Goal: Book appointment/travel/reservation

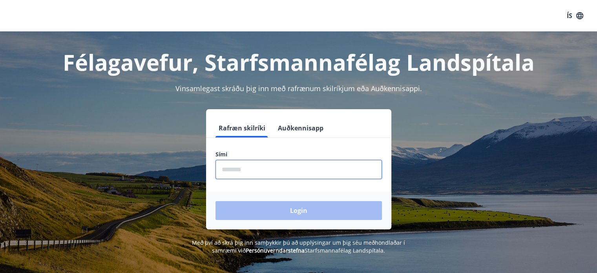
click at [235, 165] on input "phone" at bounding box center [298, 169] width 166 height 19
type input "********"
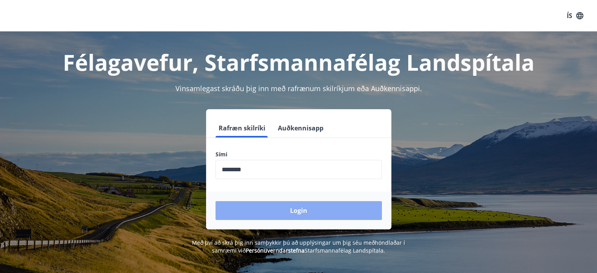
click at [268, 207] on button "Login" at bounding box center [298, 210] width 166 height 19
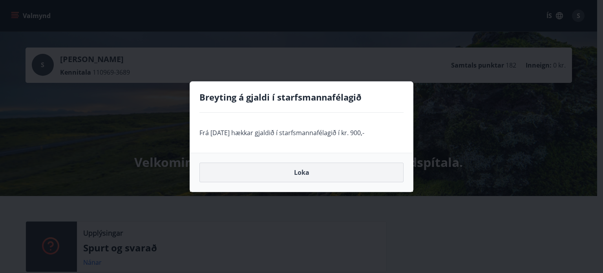
click at [308, 174] on button "Loka" at bounding box center [301, 172] width 204 height 20
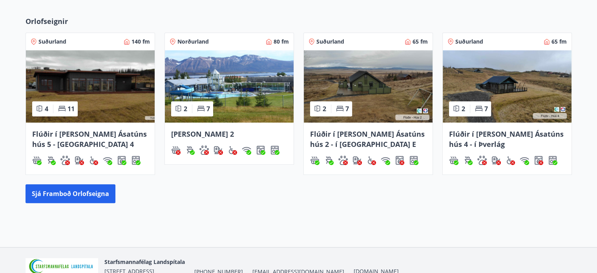
scroll to position [326, 0]
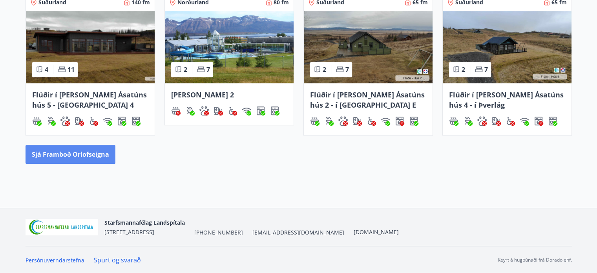
click at [84, 153] on button "Sjá framboð orlofseigna" at bounding box center [71, 154] width 90 height 19
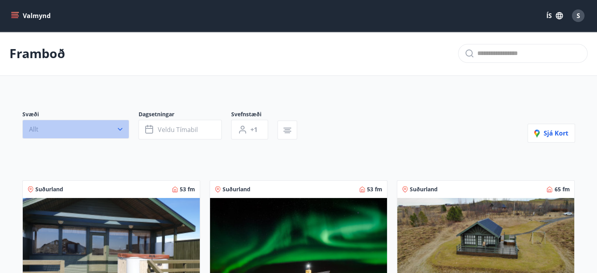
click at [118, 130] on icon "button" at bounding box center [120, 129] width 8 height 8
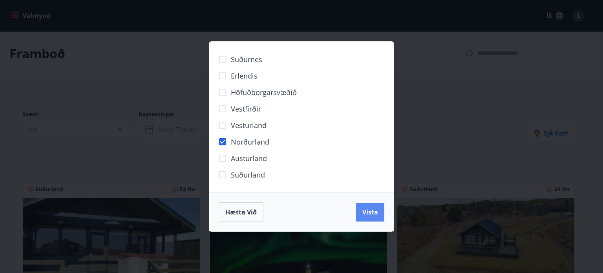
click at [366, 211] on span "Vista" at bounding box center [370, 212] width 16 height 9
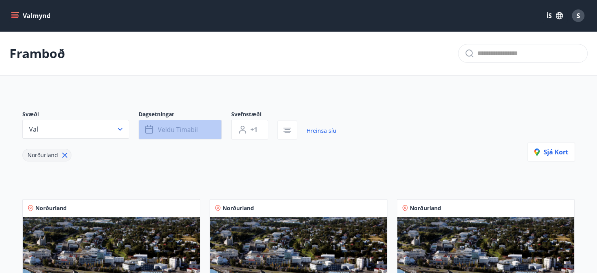
click at [190, 131] on span "Veldu tímabil" at bounding box center [178, 129] width 40 height 9
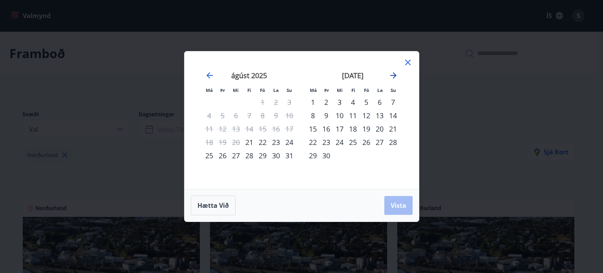
click at [393, 75] on icon "Move forward to switch to the next month." at bounding box center [393, 75] width 6 height 6
click at [365, 112] on div "10" at bounding box center [365, 115] width 13 height 13
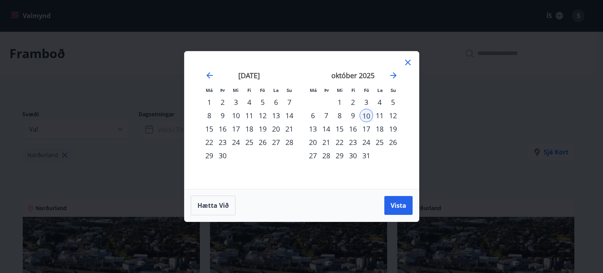
click at [396, 114] on div "12" at bounding box center [392, 115] width 13 height 13
click at [401, 199] on button "Vista" at bounding box center [398, 205] width 28 height 19
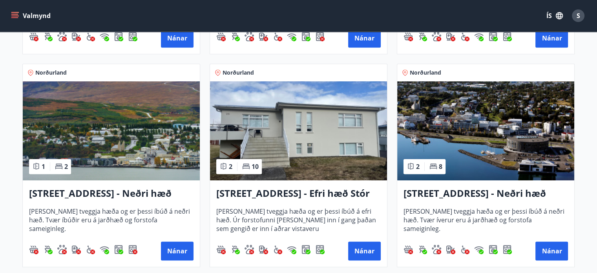
scroll to position [355, 0]
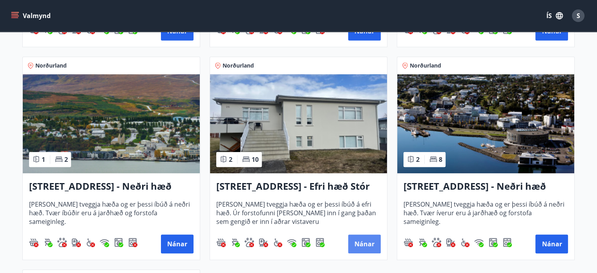
click at [367, 246] on button "Nánar" at bounding box center [364, 243] width 33 height 19
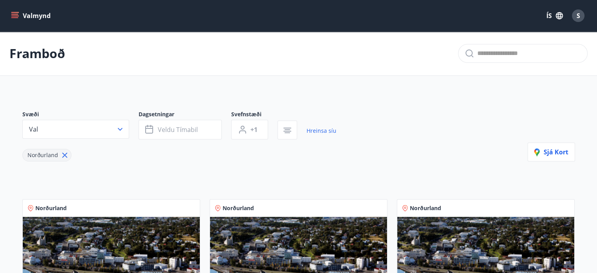
click at [19, 13] on button "Valmynd" at bounding box center [31, 16] width 44 height 14
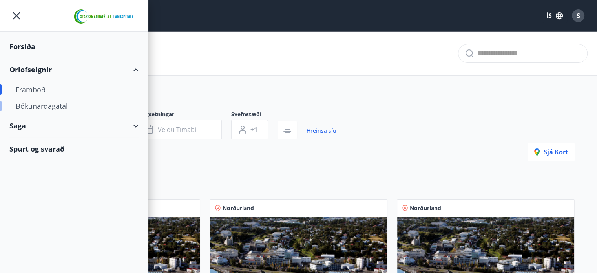
click at [38, 107] on div "Bókunardagatal" at bounding box center [74, 106] width 117 height 16
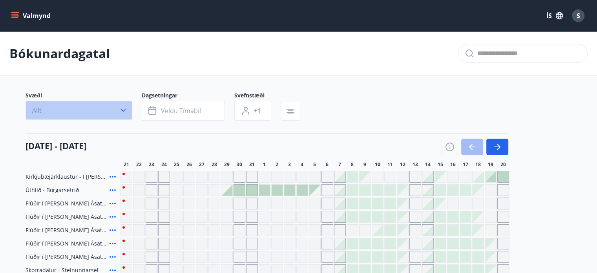
click at [127, 109] on icon "button" at bounding box center [123, 110] width 8 height 8
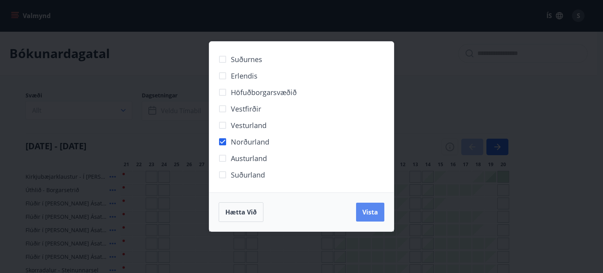
click at [367, 211] on span "Vista" at bounding box center [370, 212] width 16 height 9
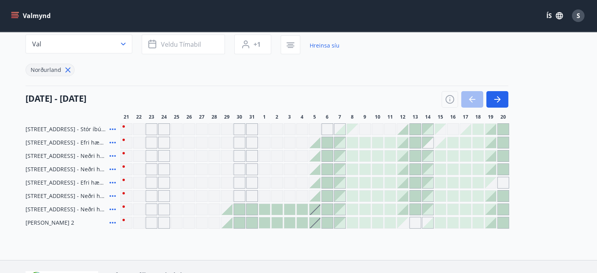
scroll to position [46, 0]
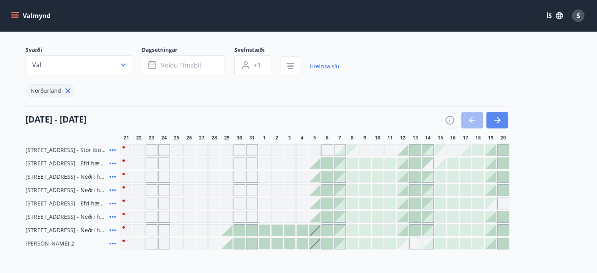
click at [497, 116] on icon "button" at bounding box center [496, 119] width 9 height 9
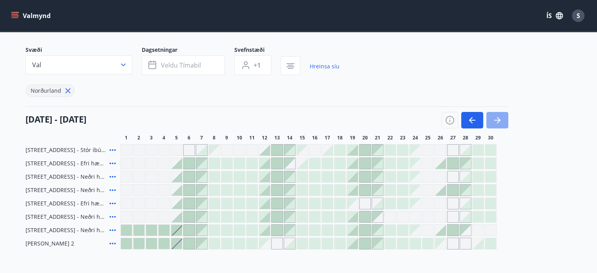
click at [497, 116] on icon "button" at bounding box center [496, 119] width 9 height 9
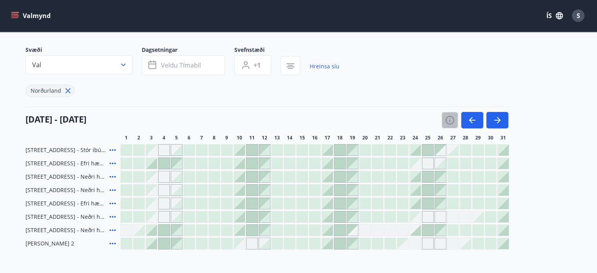
click at [451, 120] on icon "button" at bounding box center [449, 119] width 9 height 9
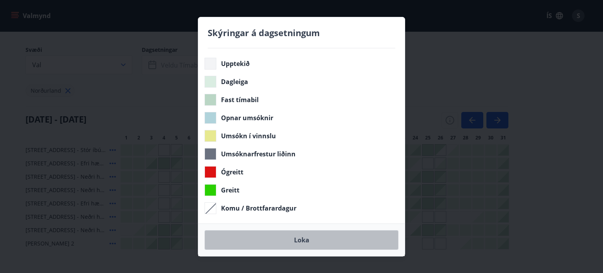
click at [294, 240] on button "Loka" at bounding box center [301, 240] width 194 height 20
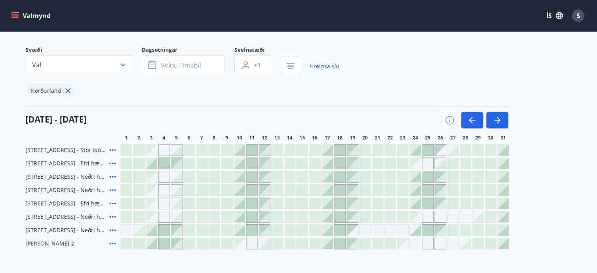
click at [255, 161] on div at bounding box center [251, 163] width 11 height 11
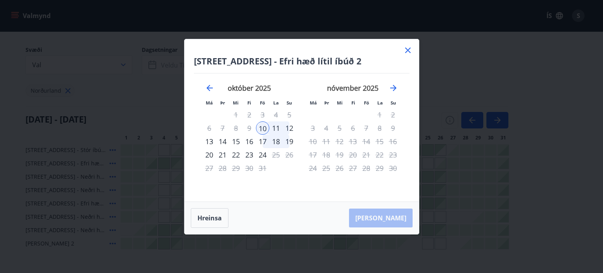
click at [289, 125] on div "12" at bounding box center [289, 127] width 13 height 13
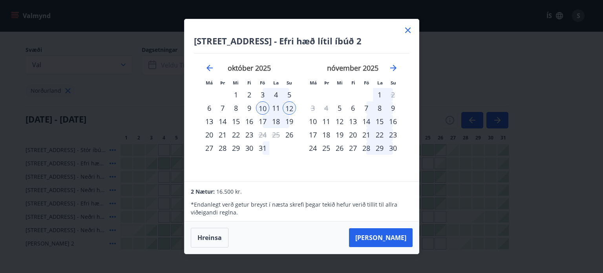
click at [405, 28] on icon at bounding box center [407, 29] width 5 height 5
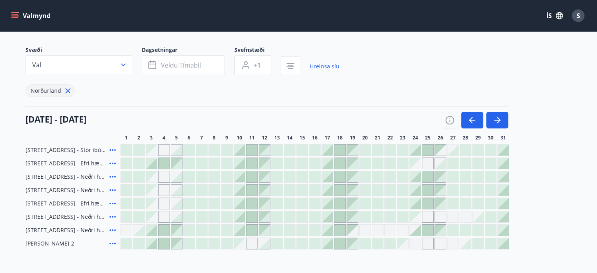
click at [211, 151] on div at bounding box center [214, 149] width 11 height 11
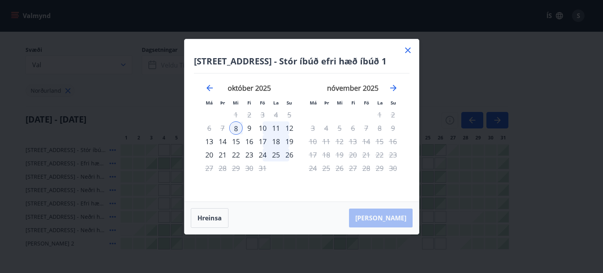
click at [264, 128] on div "10" at bounding box center [262, 127] width 13 height 13
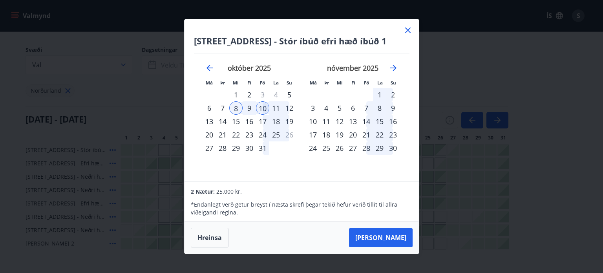
click at [264, 104] on div "10" at bounding box center [262, 107] width 13 height 13
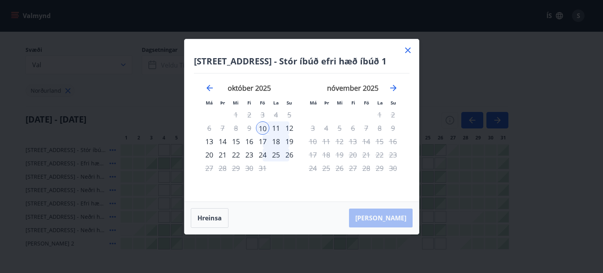
click at [288, 126] on div "12" at bounding box center [289, 127] width 13 height 13
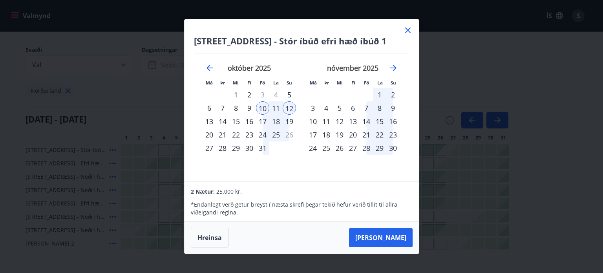
click at [407, 31] on icon at bounding box center [407, 29] width 5 height 5
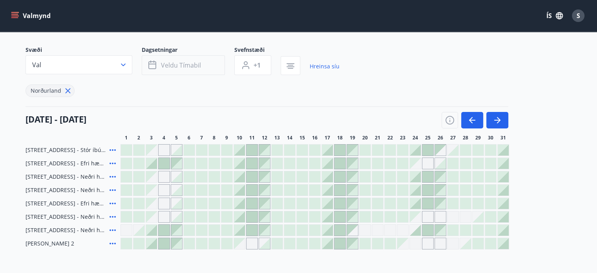
drag, startPoint x: 185, startPoint y: 63, endPoint x: 158, endPoint y: 64, distance: 27.1
click at [158, 64] on button "Veldu tímabil" at bounding box center [183, 65] width 83 height 20
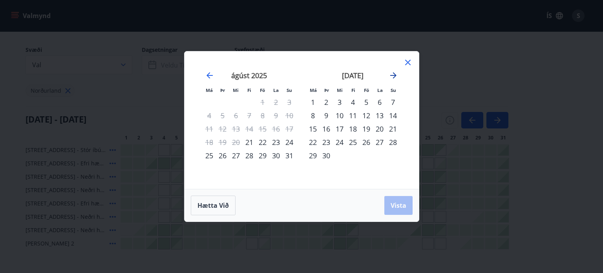
click at [390, 76] on icon "Move forward to switch to the next month." at bounding box center [392, 75] width 9 height 9
click at [368, 115] on div "10" at bounding box center [365, 115] width 13 height 13
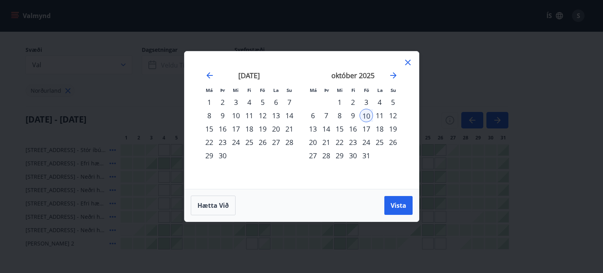
click at [390, 115] on div "12" at bounding box center [392, 115] width 13 height 13
click at [399, 202] on span "Vista" at bounding box center [398, 205] width 16 height 9
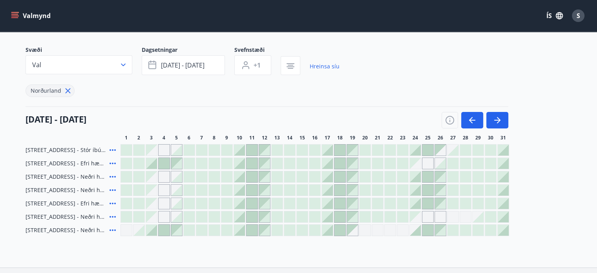
click at [344, 82] on div "Svæði Val Dagsetningar [DATE] - [DATE] Svefnstæði +1 Hreinsa síu Norðurland" at bounding box center [299, 71] width 546 height 51
click at [289, 66] on icon "button" at bounding box center [290, 66] width 8 height 1
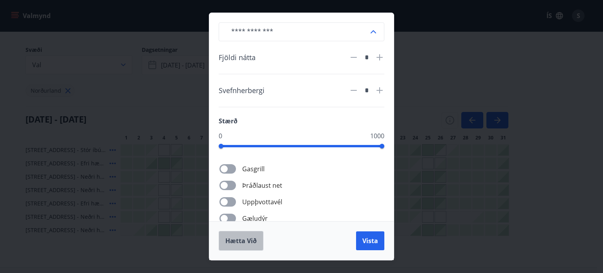
click at [243, 239] on span "Hætta við" at bounding box center [240, 240] width 31 height 9
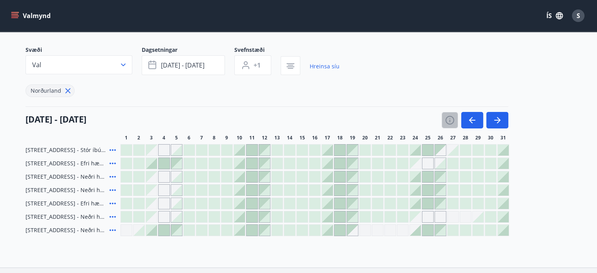
click at [452, 120] on icon "button" at bounding box center [449, 119] width 9 height 9
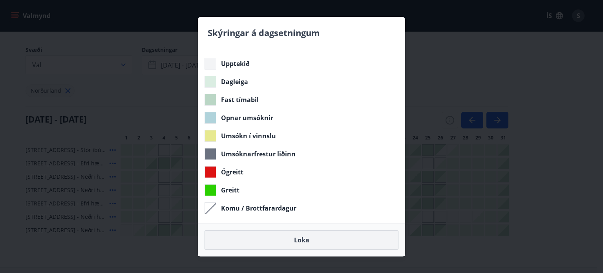
click at [297, 238] on button "Loka" at bounding box center [301, 240] width 194 height 20
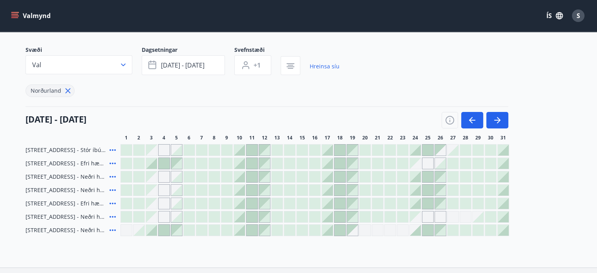
click at [17, 10] on button "Valmynd" at bounding box center [31, 16] width 44 height 14
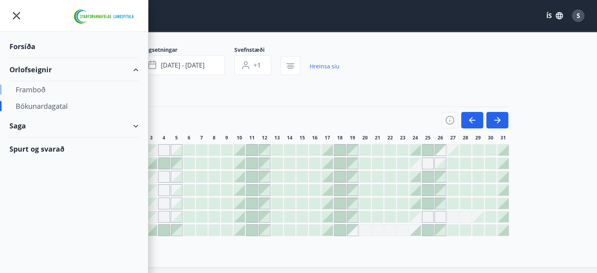
click at [38, 89] on div "Framboð" at bounding box center [74, 89] width 117 height 16
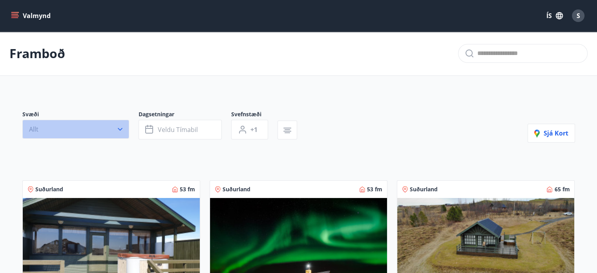
click at [120, 128] on icon "button" at bounding box center [120, 129] width 8 height 8
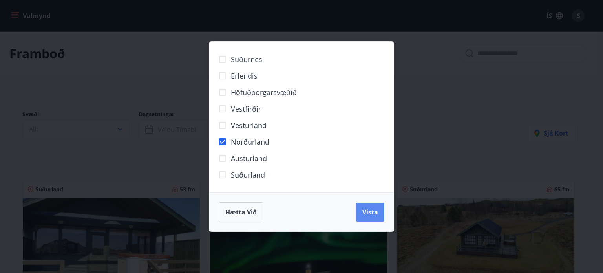
click at [374, 214] on span "Vista" at bounding box center [370, 212] width 16 height 9
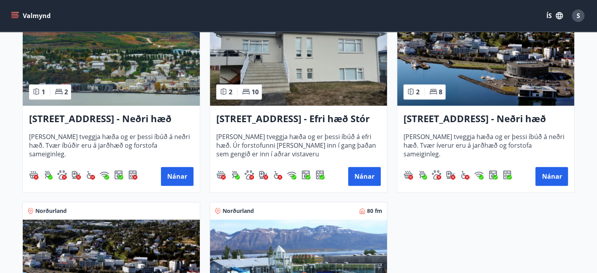
scroll to position [418, 0]
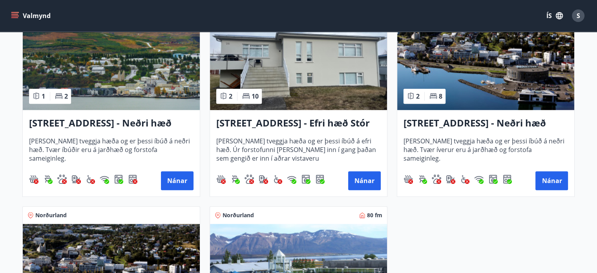
click at [14, 15] on icon "menu" at bounding box center [15, 16] width 8 height 8
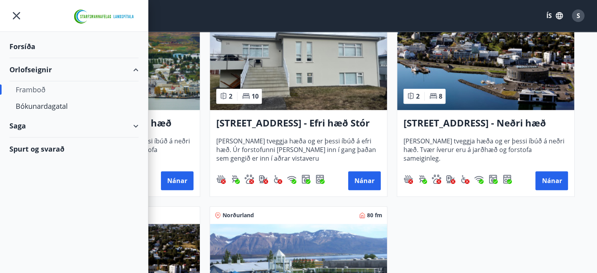
click at [42, 150] on div "Spurt og svarað" at bounding box center [73, 148] width 129 height 23
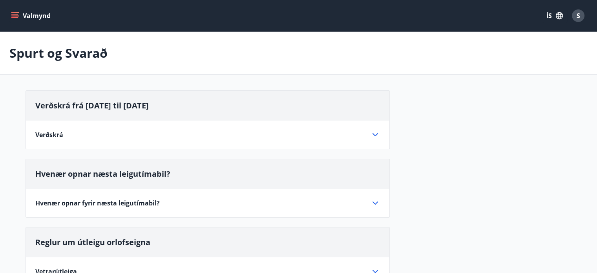
click at [375, 202] on icon at bounding box center [374, 202] width 9 height 9
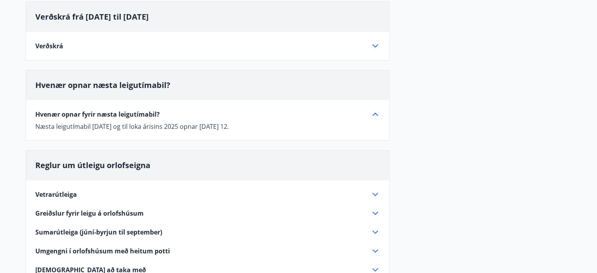
scroll to position [125, 0]
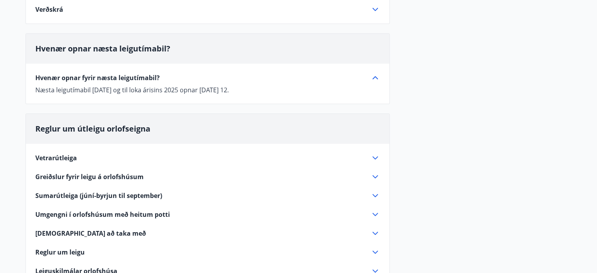
click at [372, 156] on icon at bounding box center [374, 157] width 5 height 3
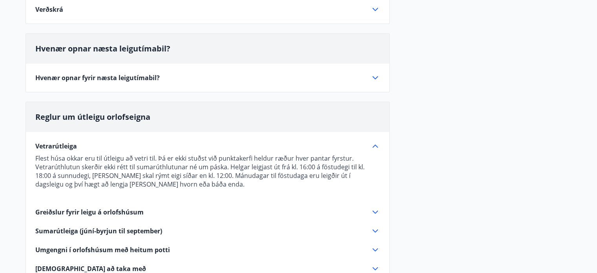
click at [372, 212] on icon at bounding box center [374, 211] width 9 height 9
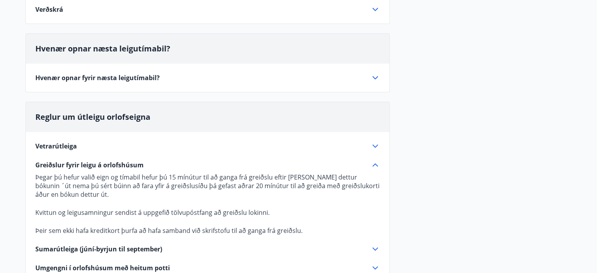
scroll to position [334, 0]
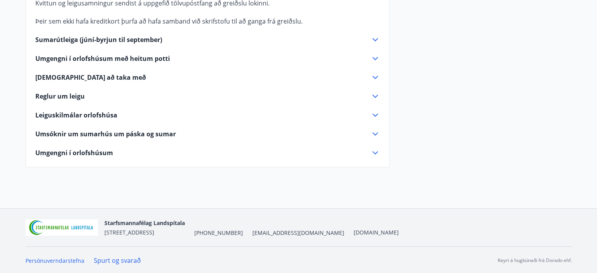
click at [374, 96] on icon at bounding box center [374, 96] width 5 height 3
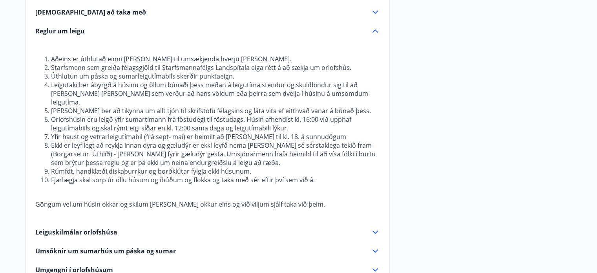
click at [374, 227] on icon at bounding box center [374, 231] width 9 height 9
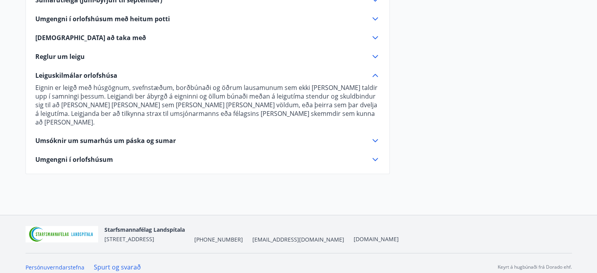
scroll to position [307, 0]
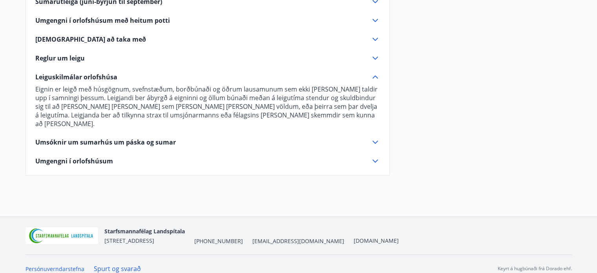
click at [374, 156] on icon at bounding box center [374, 160] width 9 height 9
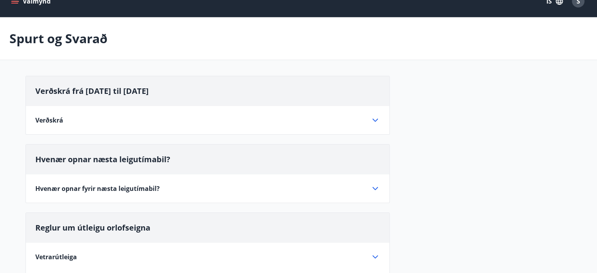
scroll to position [0, 0]
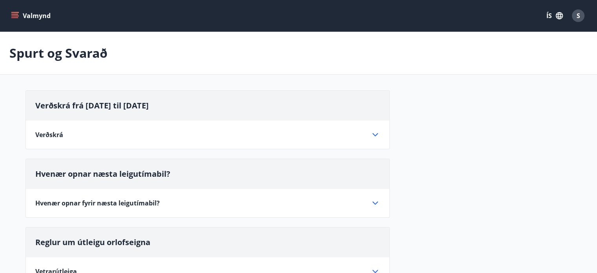
click at [14, 15] on icon "menu" at bounding box center [15, 16] width 8 height 8
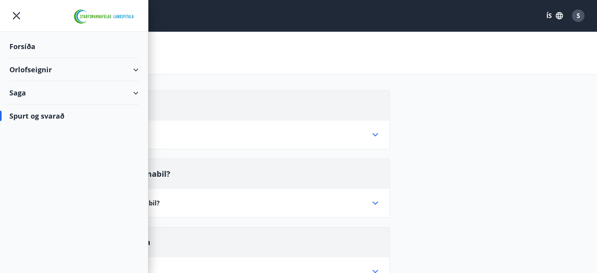
click at [136, 93] on div "Saga" at bounding box center [73, 92] width 129 height 23
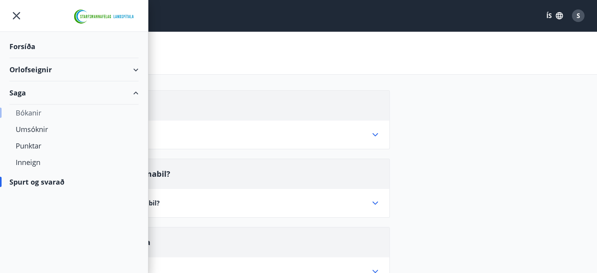
click at [35, 109] on div "Bókanir" at bounding box center [74, 112] width 117 height 16
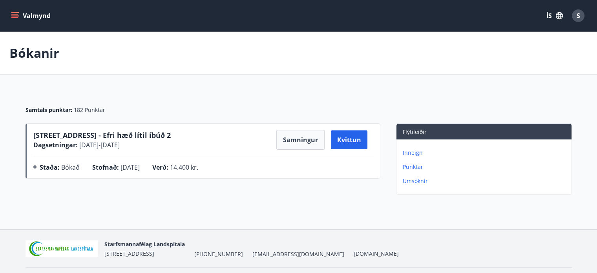
click at [413, 167] on p "Punktar" at bounding box center [486, 167] width 166 height 8
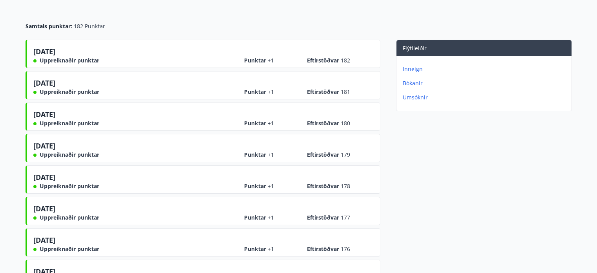
scroll to position [4, 0]
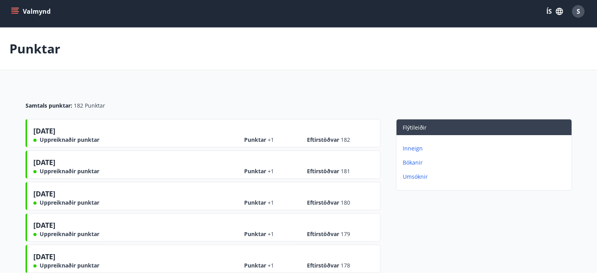
click at [16, 14] on icon "menu" at bounding box center [15, 11] width 8 height 8
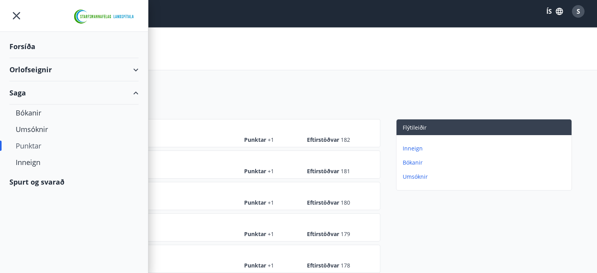
click at [137, 71] on div "Orlofseignir" at bounding box center [73, 69] width 129 height 23
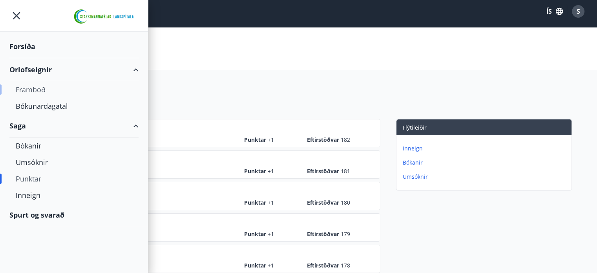
click at [36, 86] on div "Framboð" at bounding box center [74, 89] width 117 height 16
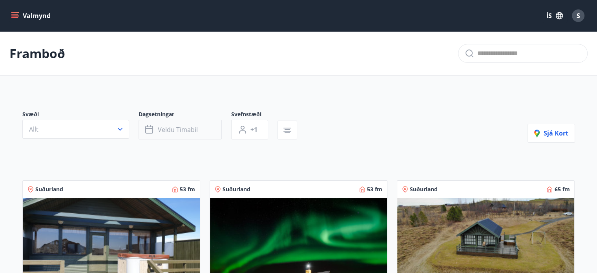
click at [176, 127] on span "Veldu tímabil" at bounding box center [178, 129] width 40 height 9
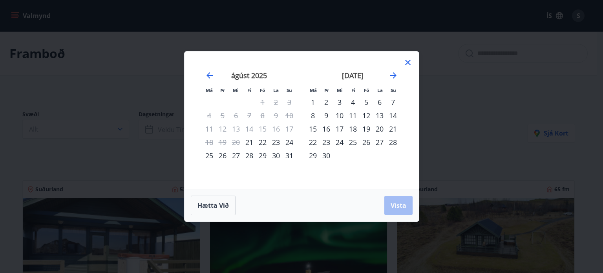
click at [312, 99] on div "1" at bounding box center [312, 101] width 13 height 13
click at [391, 201] on span "Vista" at bounding box center [398, 205] width 16 height 9
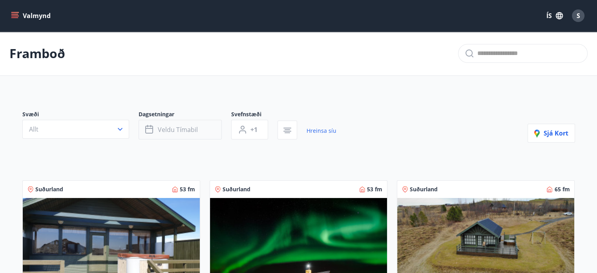
click at [202, 128] on button "Veldu tímabil" at bounding box center [180, 130] width 83 height 20
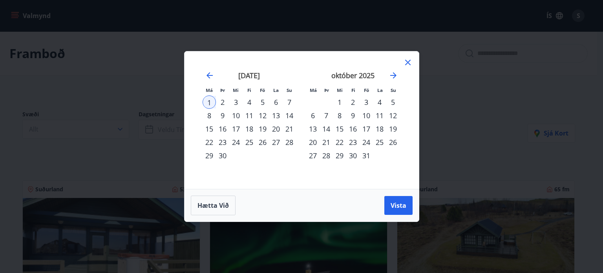
click at [208, 102] on div "1" at bounding box center [208, 101] width 13 height 13
click at [264, 116] on div "12" at bounding box center [262, 115] width 13 height 13
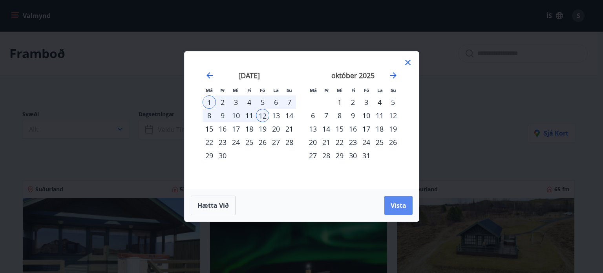
click at [394, 199] on button "Vista" at bounding box center [398, 205] width 28 height 19
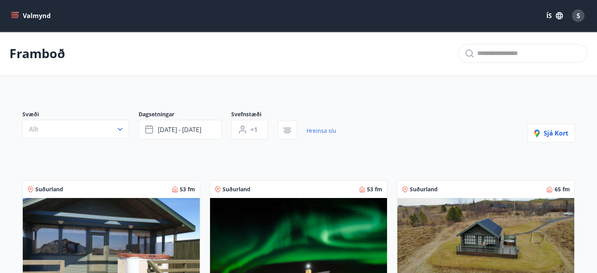
click at [15, 17] on icon "menu" at bounding box center [15, 16] width 8 height 8
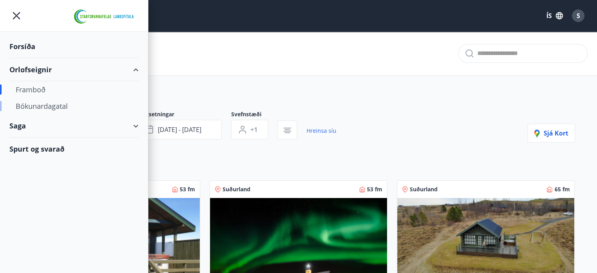
click at [44, 106] on div "Bókunardagatal" at bounding box center [74, 106] width 117 height 16
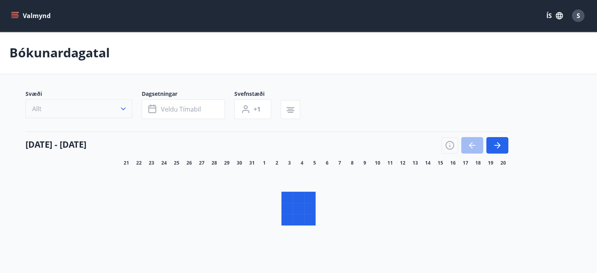
click at [127, 109] on icon "button" at bounding box center [123, 109] width 8 height 8
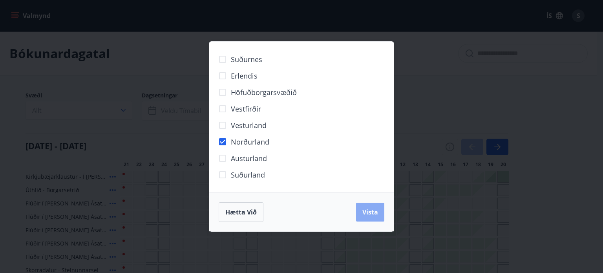
click at [361, 216] on button "Vista" at bounding box center [370, 211] width 28 height 19
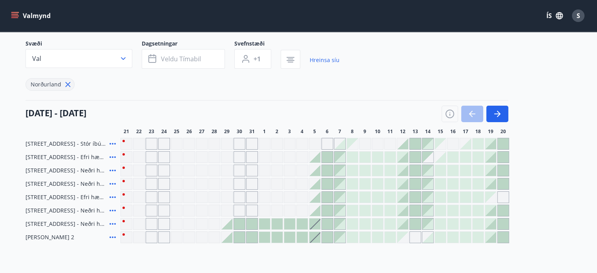
scroll to position [83, 0]
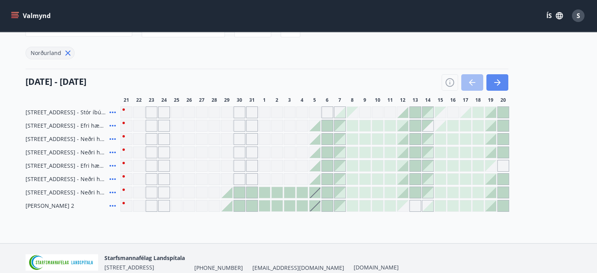
click at [500, 78] on icon "button" at bounding box center [496, 82] width 9 height 9
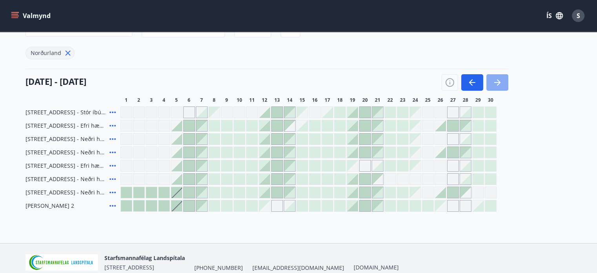
click at [500, 78] on icon "button" at bounding box center [496, 82] width 9 height 9
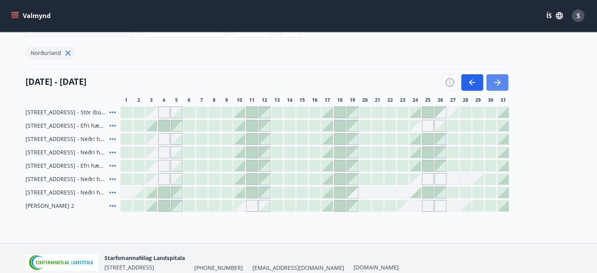
click at [500, 78] on icon "button" at bounding box center [496, 82] width 9 height 9
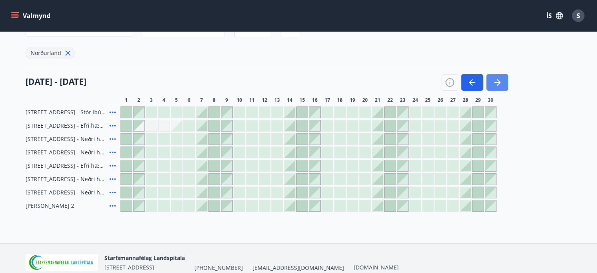
click at [500, 78] on icon "button" at bounding box center [496, 82] width 9 height 9
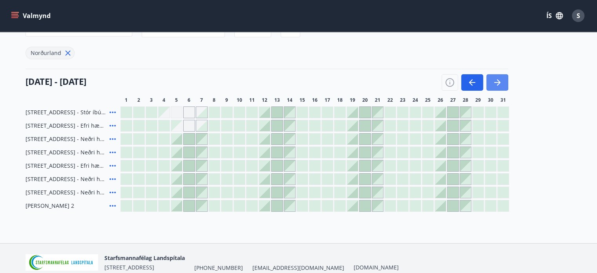
click at [500, 78] on icon "button" at bounding box center [496, 82] width 9 height 9
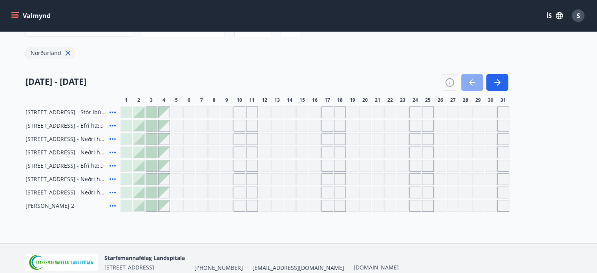
click at [469, 74] on button "button" at bounding box center [472, 82] width 22 height 16
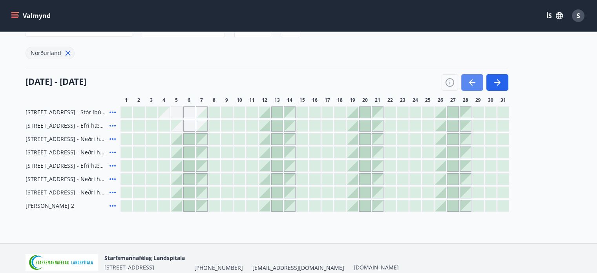
click at [469, 74] on button "button" at bounding box center [472, 82] width 22 height 16
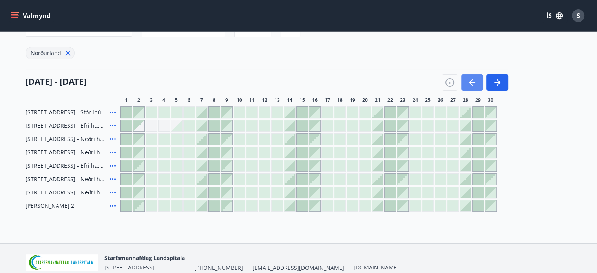
click at [469, 74] on button "button" at bounding box center [472, 82] width 22 height 16
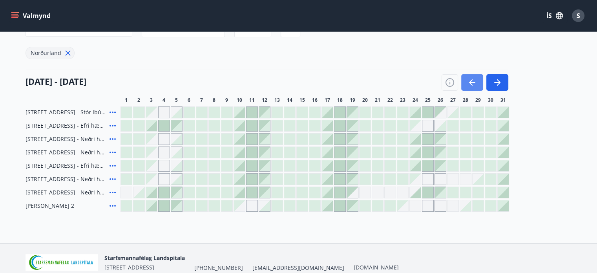
click at [469, 74] on button "button" at bounding box center [472, 82] width 22 height 16
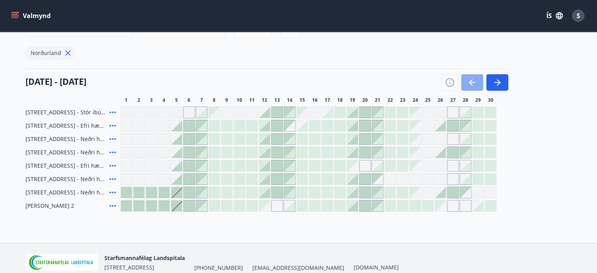
click at [469, 74] on button "button" at bounding box center [472, 82] width 22 height 16
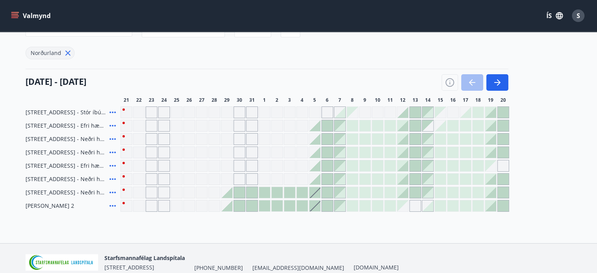
click at [65, 49] on icon at bounding box center [68, 53] width 9 height 9
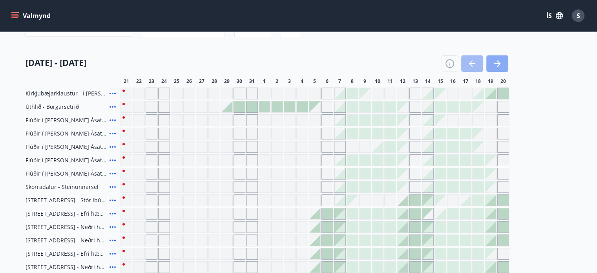
click at [496, 66] on icon "button" at bounding box center [496, 63] width 9 height 9
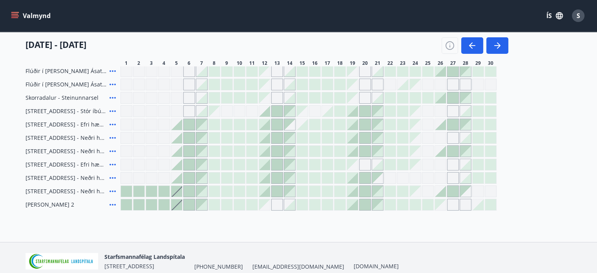
scroll to position [182, 0]
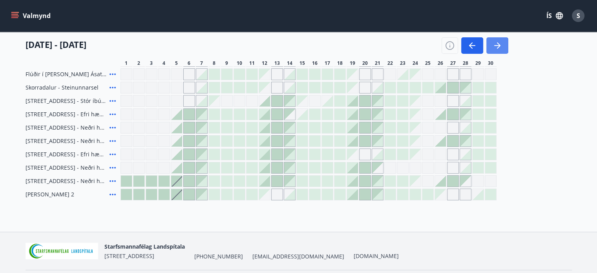
click at [497, 45] on icon "button" at bounding box center [496, 45] width 9 height 9
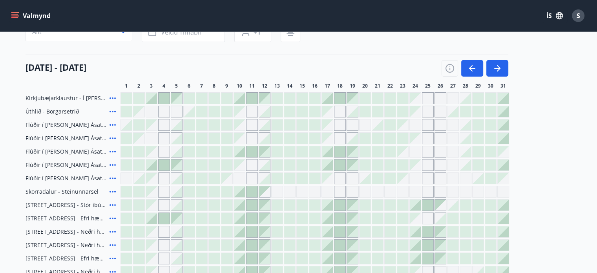
scroll to position [73, 0]
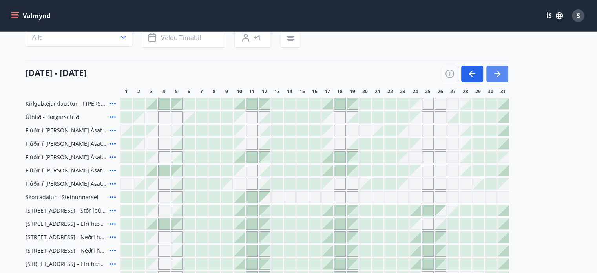
click at [498, 75] on icon "button" at bounding box center [496, 73] width 9 height 9
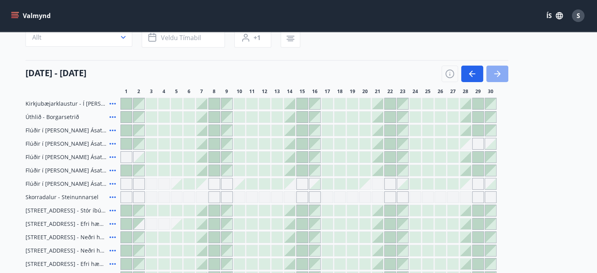
click at [498, 75] on icon "button" at bounding box center [496, 73] width 9 height 9
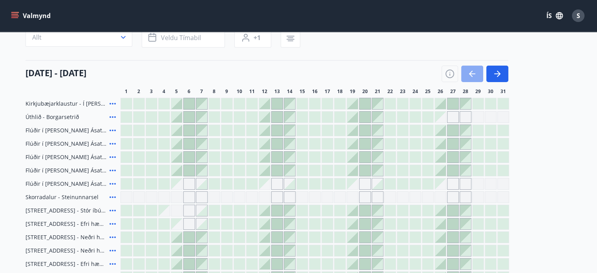
click at [470, 73] on icon "button" at bounding box center [472, 73] width 6 height 1
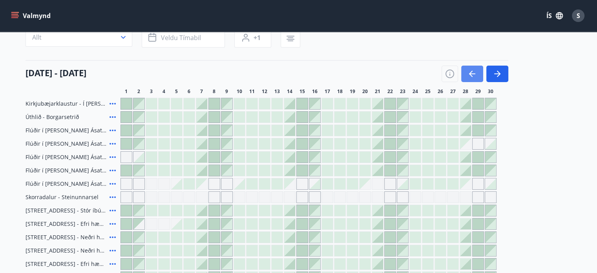
click at [470, 73] on icon "button" at bounding box center [472, 73] width 6 height 1
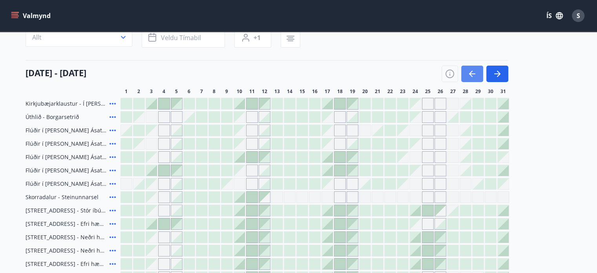
click at [470, 73] on icon "button" at bounding box center [472, 73] width 6 height 1
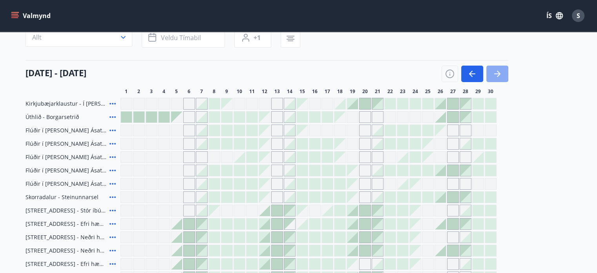
click at [497, 71] on icon "button" at bounding box center [499, 74] width 4 height 6
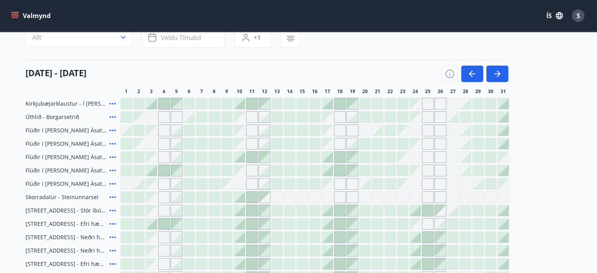
click at [243, 208] on div at bounding box center [239, 210] width 11 height 11
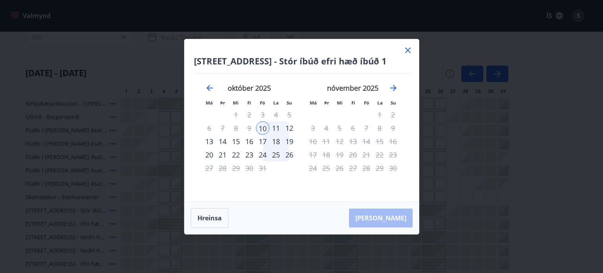
click at [292, 126] on div "12" at bounding box center [289, 127] width 13 height 13
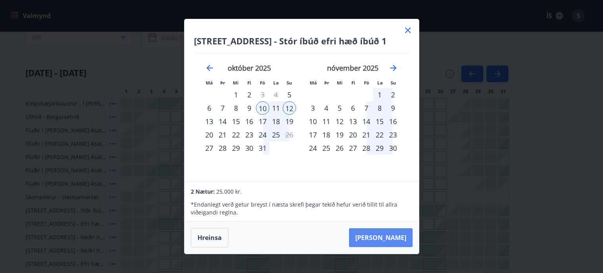
click at [386, 233] on button "[PERSON_NAME]" at bounding box center [381, 237] width 64 height 19
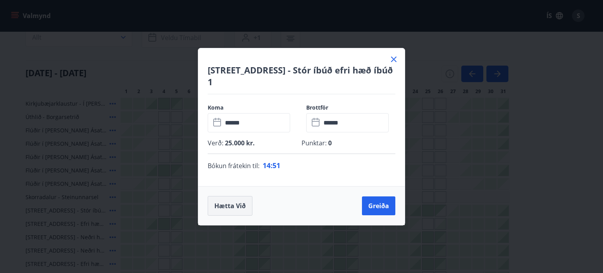
drag, startPoint x: 389, startPoint y: 64, endPoint x: 232, endPoint y: 202, distance: 209.1
click at [232, 202] on div "Hrafnagilsstræti 23 - Stór íbúð efri hæð íbúð 1 Koma ​ ****** ​ Brottför ​ ****…" at bounding box center [301, 136] width 207 height 177
click at [232, 202] on button "Hætta við" at bounding box center [230, 206] width 45 height 20
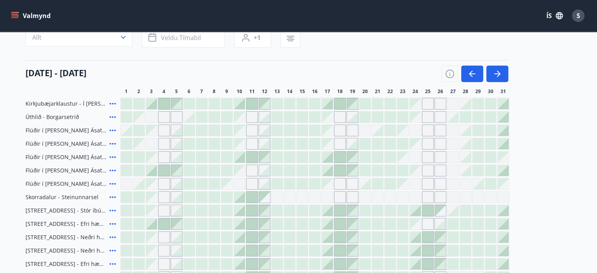
click at [112, 237] on icon at bounding box center [112, 237] width 6 height 2
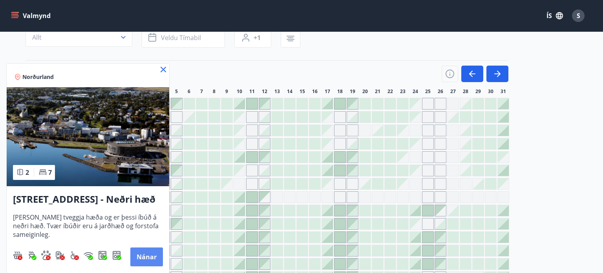
click at [142, 254] on button "Nánar" at bounding box center [146, 256] width 33 height 19
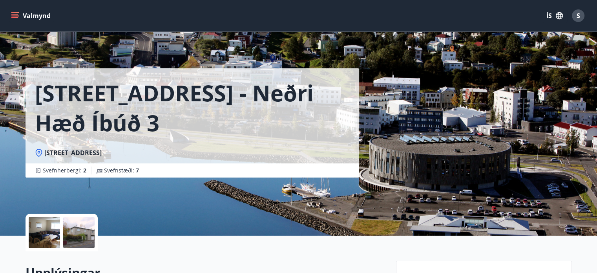
click at [44, 232] on div at bounding box center [44, 232] width 31 height 31
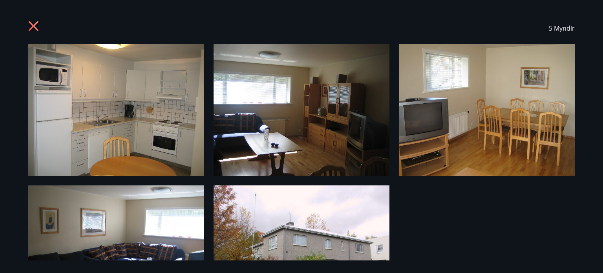
click at [157, 232] on img at bounding box center [116, 251] width 176 height 132
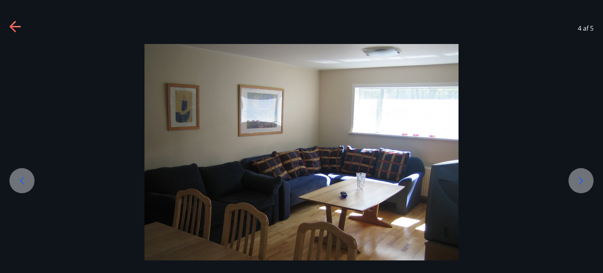
click at [13, 27] on icon at bounding box center [14, 27] width 11 height 2
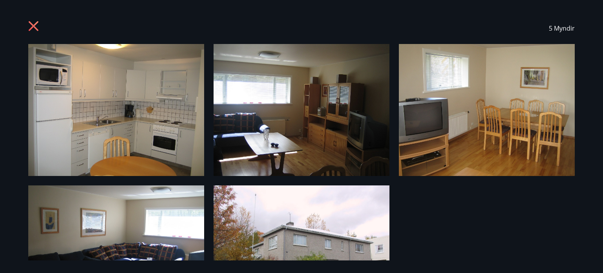
click at [31, 24] on icon at bounding box center [34, 26] width 10 height 10
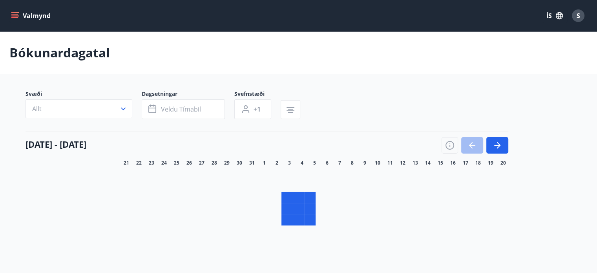
scroll to position [72, 0]
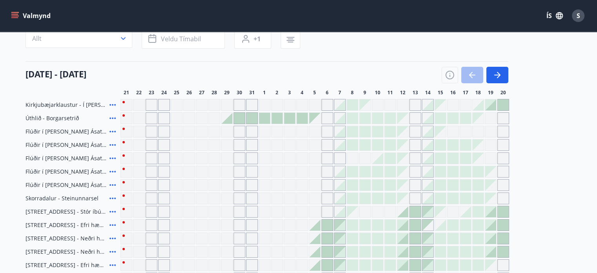
click at [113, 250] on icon at bounding box center [112, 251] width 9 height 9
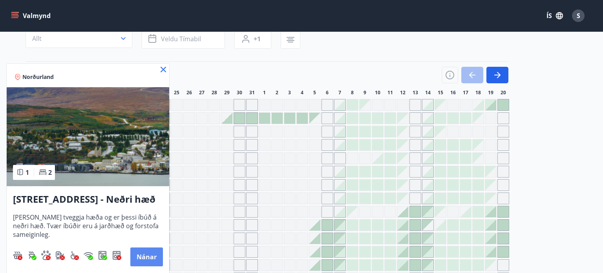
click at [146, 255] on button "Nánar" at bounding box center [146, 256] width 33 height 19
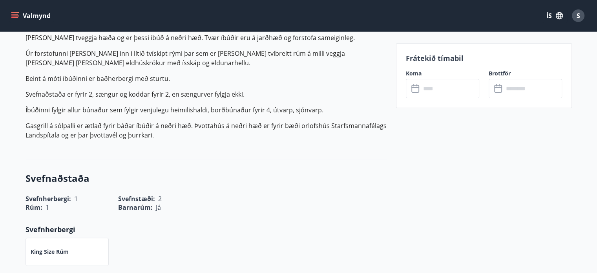
scroll to position [235, 0]
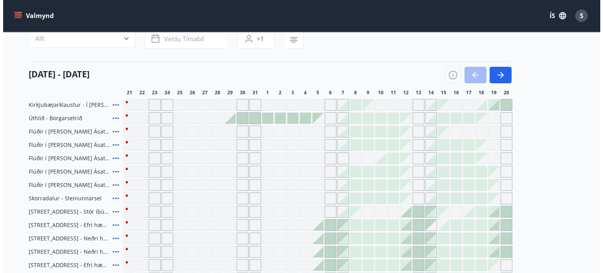
scroll to position [207, 0]
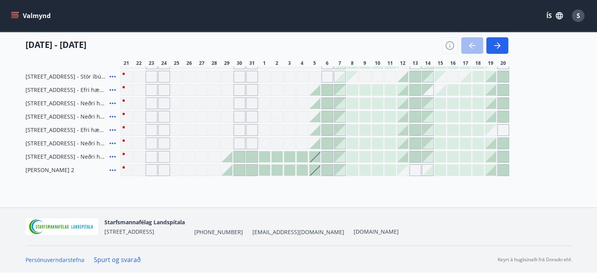
click at [114, 103] on icon at bounding box center [112, 103] width 6 height 2
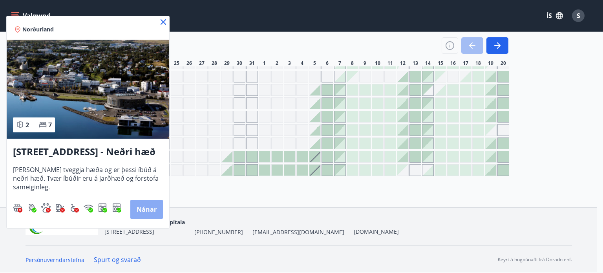
click at [147, 211] on button "Nánar" at bounding box center [146, 209] width 33 height 19
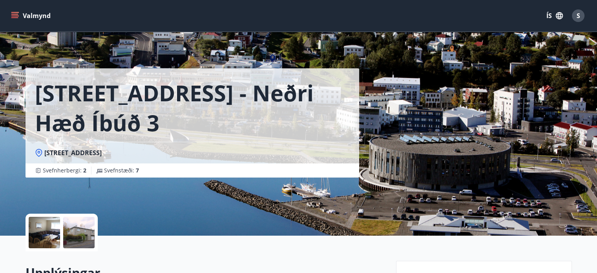
scroll to position [72, 0]
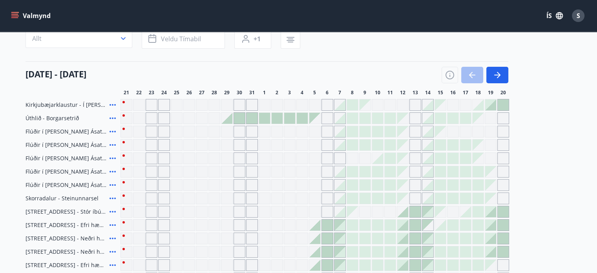
click at [111, 210] on icon at bounding box center [112, 211] width 9 height 9
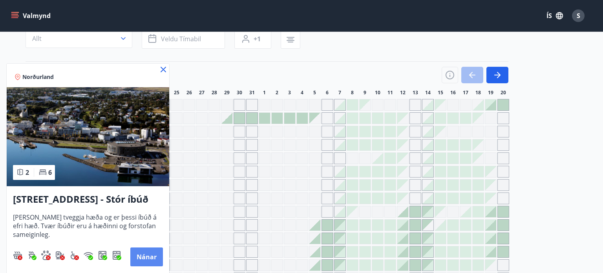
click at [146, 257] on button "Nánar" at bounding box center [146, 256] width 33 height 19
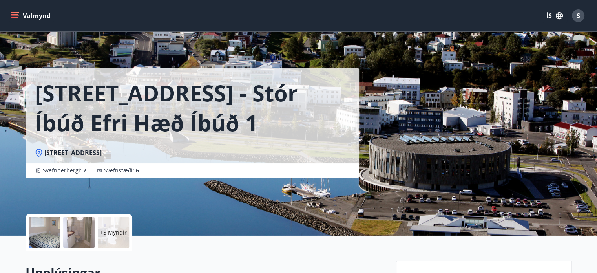
click at [48, 227] on div at bounding box center [44, 232] width 31 height 31
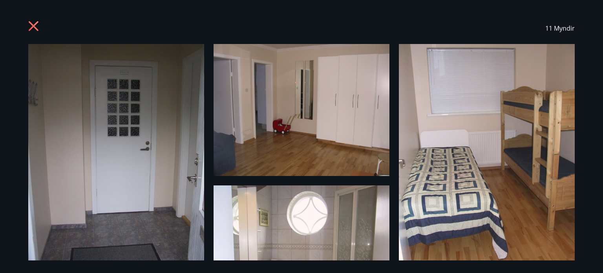
click at [445, 196] on img at bounding box center [487, 161] width 176 height 234
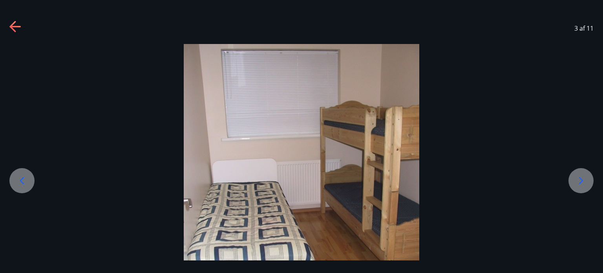
click at [586, 180] on icon at bounding box center [580, 180] width 13 height 13
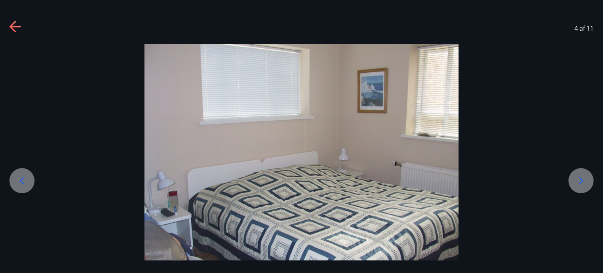
click at [586, 180] on icon at bounding box center [580, 180] width 13 height 13
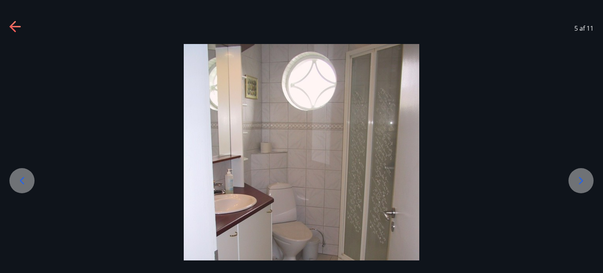
click at [586, 180] on icon at bounding box center [580, 180] width 13 height 13
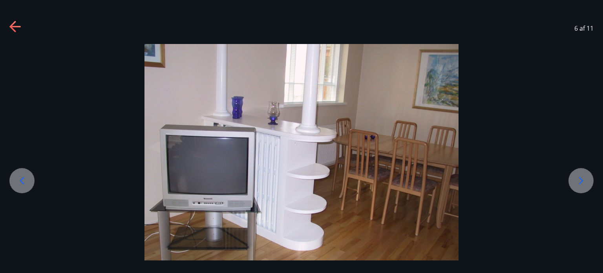
click at [586, 180] on icon at bounding box center [580, 180] width 13 height 13
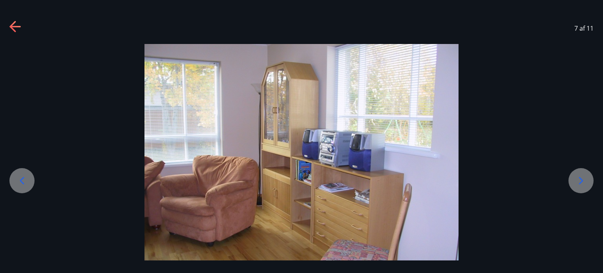
click at [586, 180] on icon at bounding box center [580, 180] width 13 height 13
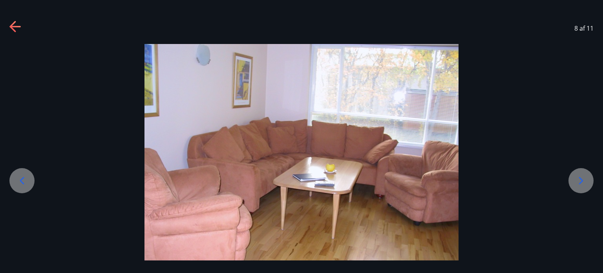
click at [586, 180] on icon at bounding box center [580, 180] width 13 height 13
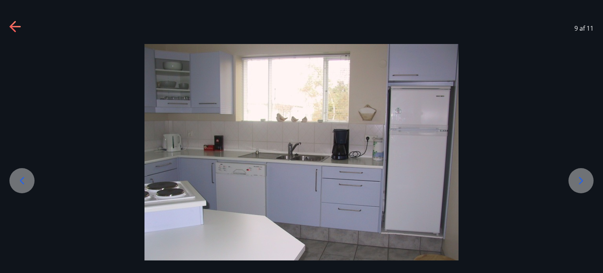
click at [586, 180] on icon at bounding box center [580, 180] width 13 height 13
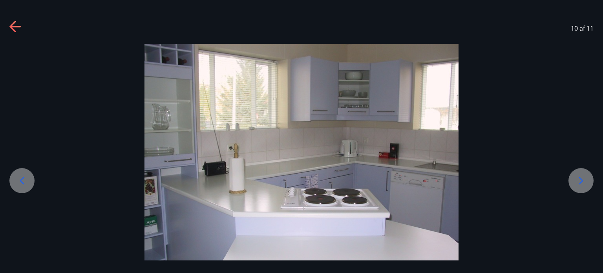
click at [586, 180] on icon at bounding box center [580, 180] width 13 height 13
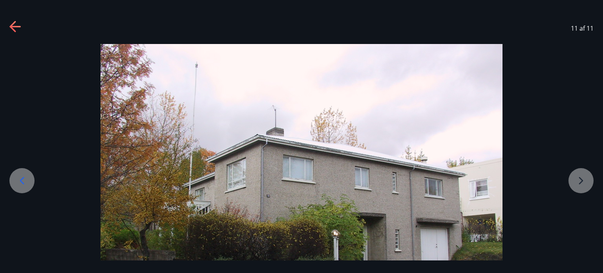
click at [586, 180] on div at bounding box center [301, 194] width 603 height 301
click at [14, 26] on icon at bounding box center [14, 27] width 11 height 2
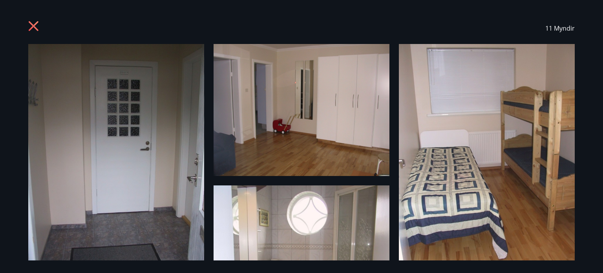
click at [30, 24] on icon at bounding box center [34, 26] width 10 height 10
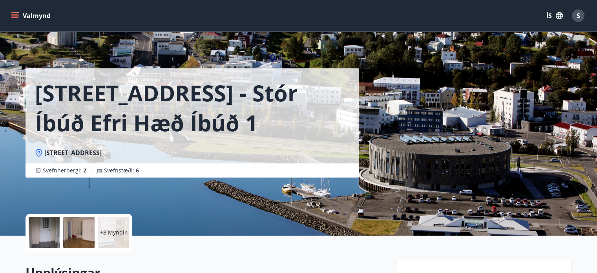
scroll to position [72, 0]
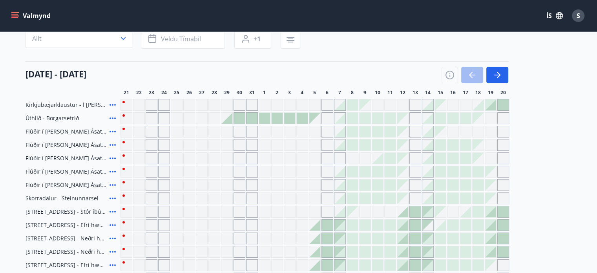
click at [111, 223] on icon at bounding box center [112, 224] width 9 height 9
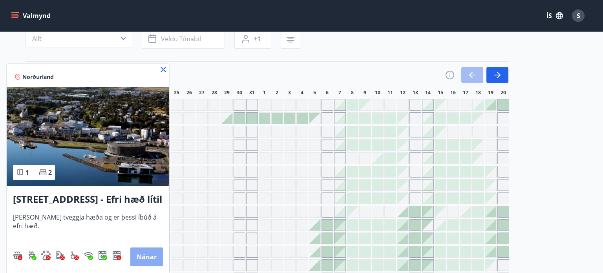
click at [141, 257] on button "Nánar" at bounding box center [146, 256] width 33 height 19
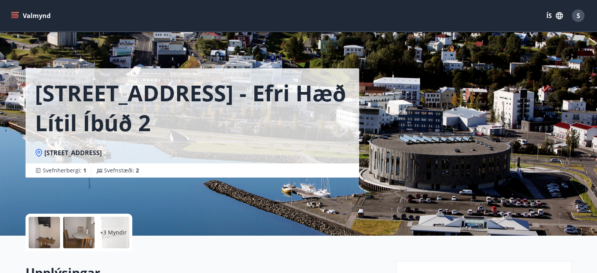
click at [42, 227] on div at bounding box center [44, 232] width 31 height 31
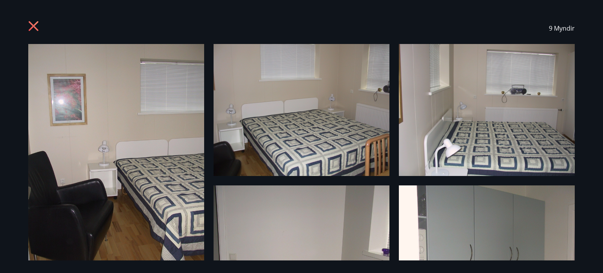
click at [320, 124] on img at bounding box center [301, 110] width 176 height 132
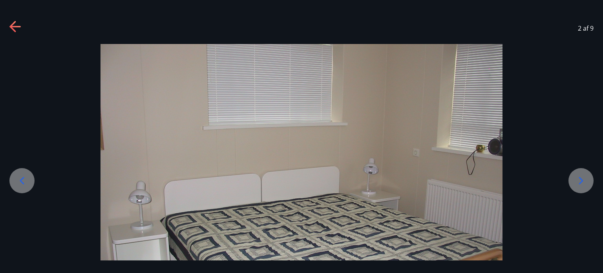
click at [576, 182] on icon at bounding box center [580, 180] width 13 height 13
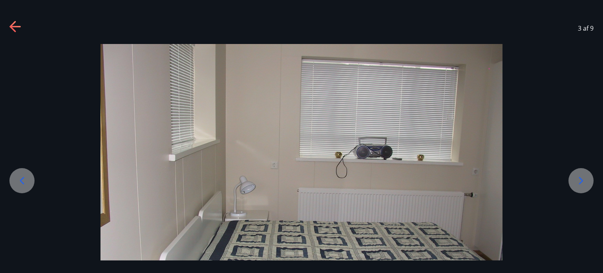
click at [576, 182] on icon at bounding box center [580, 180] width 13 height 13
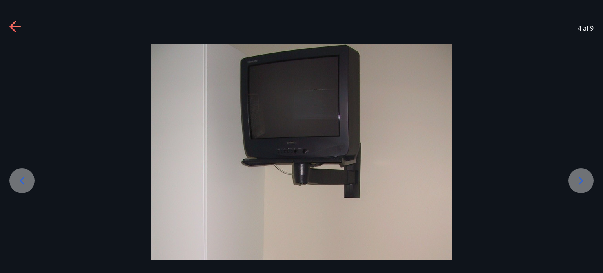
click at [576, 182] on icon at bounding box center [580, 180] width 13 height 13
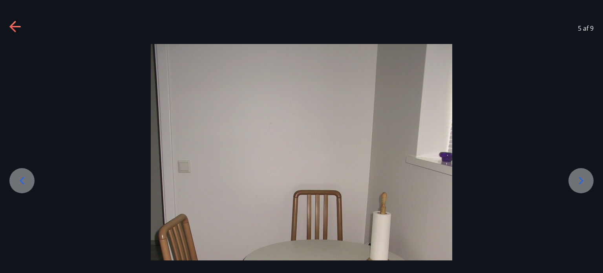
click at [576, 182] on icon at bounding box center [580, 180] width 13 height 13
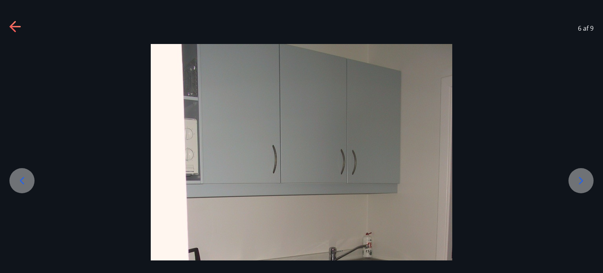
click at [576, 182] on icon at bounding box center [580, 180] width 13 height 13
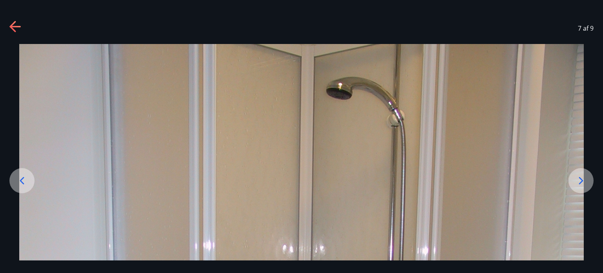
click at [576, 182] on icon at bounding box center [580, 180] width 13 height 13
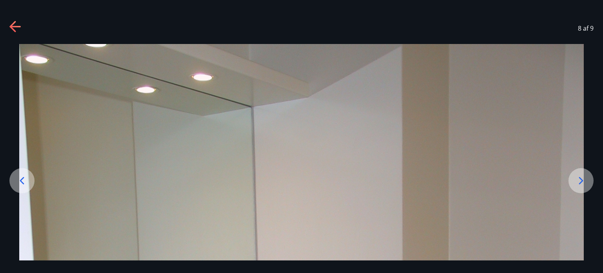
click at [11, 25] on icon at bounding box center [12, 26] width 6 height 11
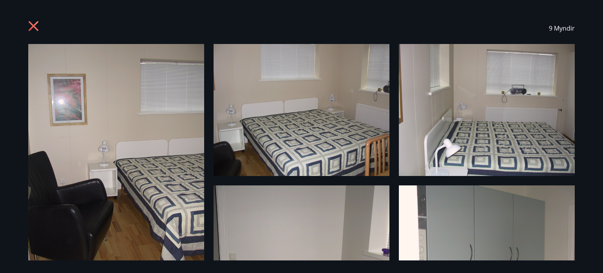
click at [585, 241] on div "9 Myndir" at bounding box center [301, 136] width 603 height 273
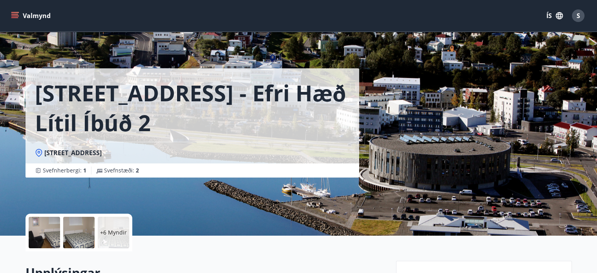
scroll to position [72, 0]
